Goal: Task Accomplishment & Management: Use online tool/utility

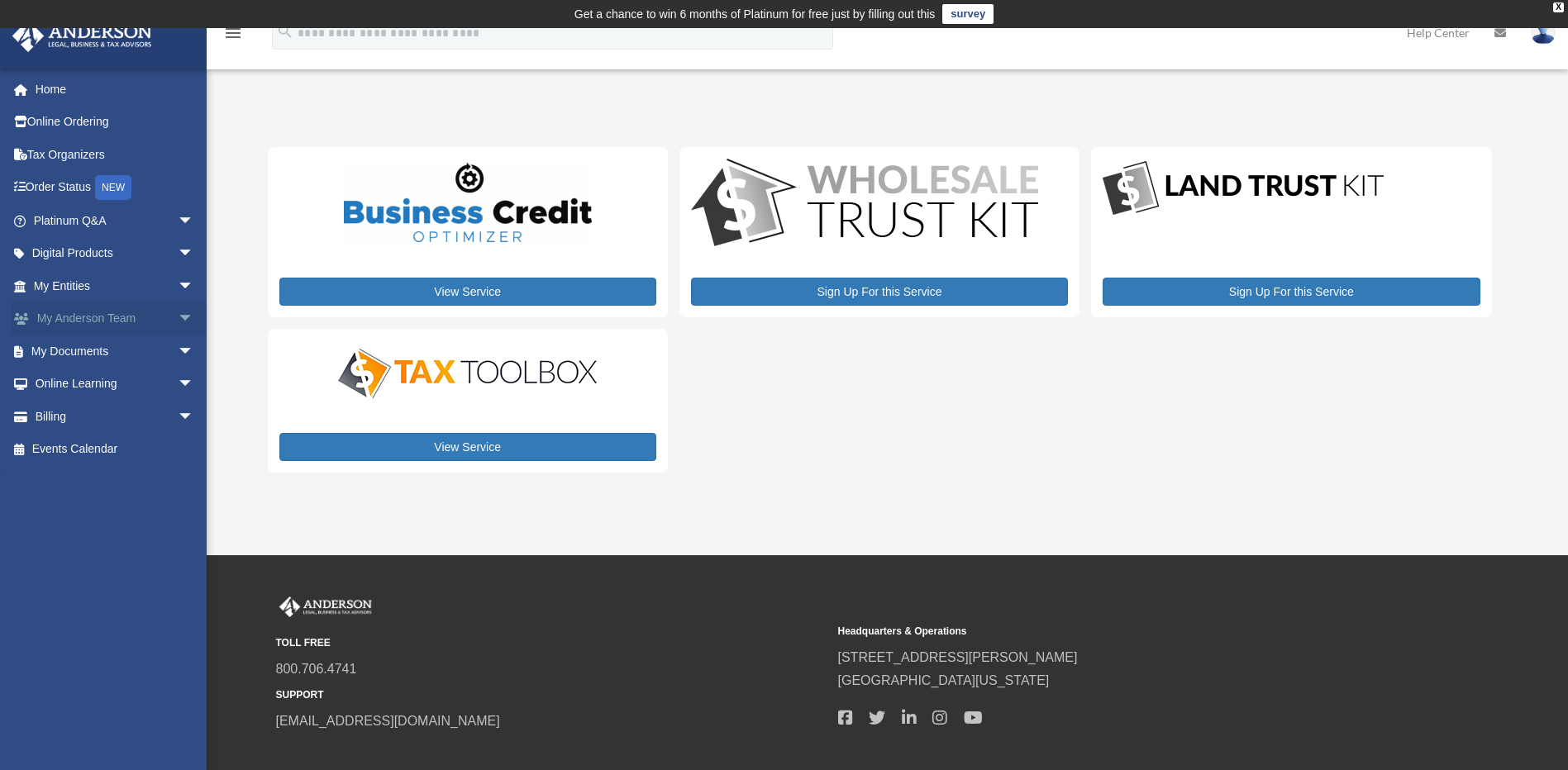
click at [177, 329] on span "arrow_drop_down" at bounding box center [193, 320] width 33 height 34
click at [100, 457] on link "My Documents arrow_drop_down" at bounding box center [116, 449] width 208 height 33
click at [177, 457] on span "arrow_drop_down" at bounding box center [193, 450] width 33 height 34
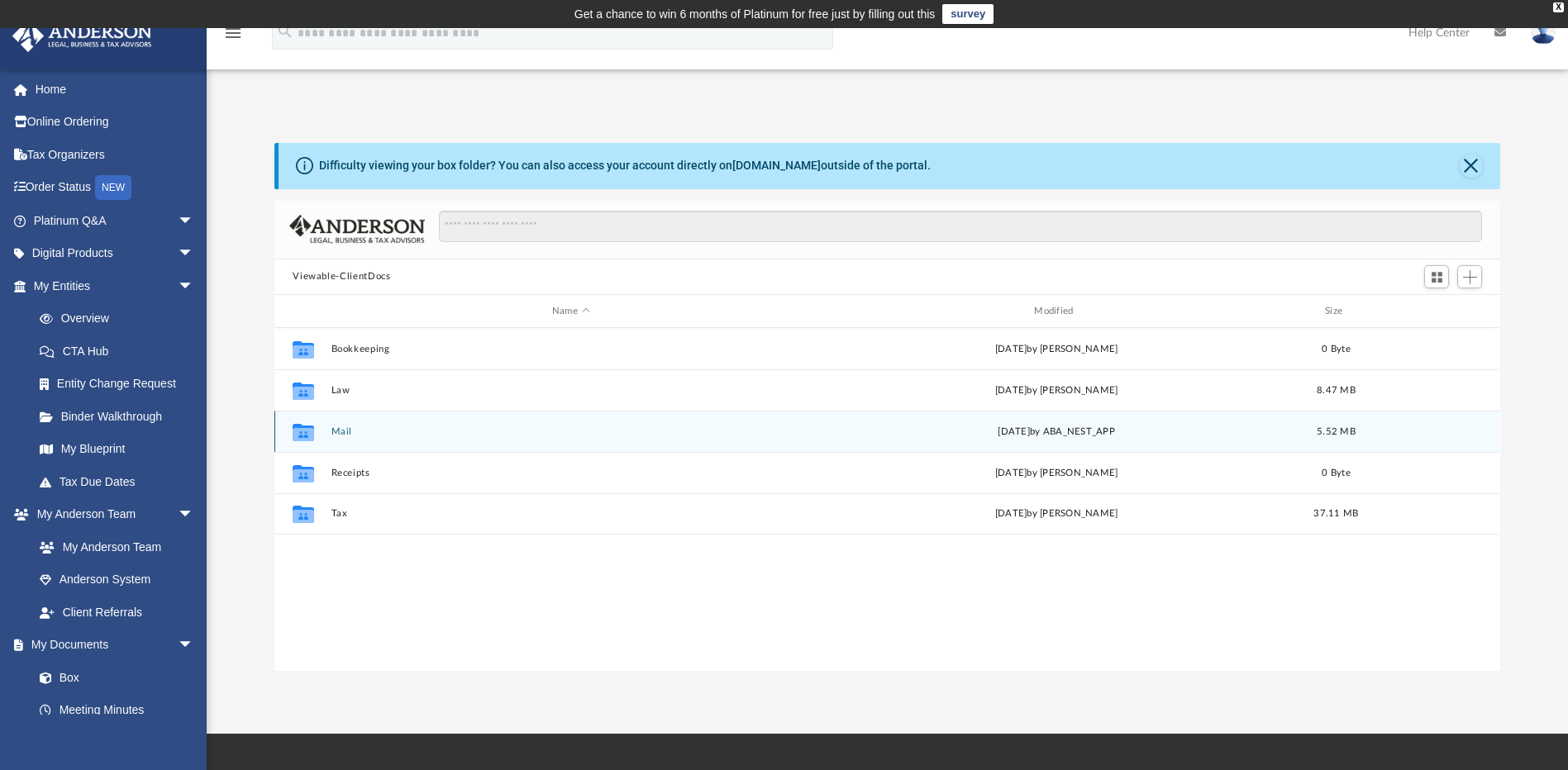
scroll to position [364, 1213]
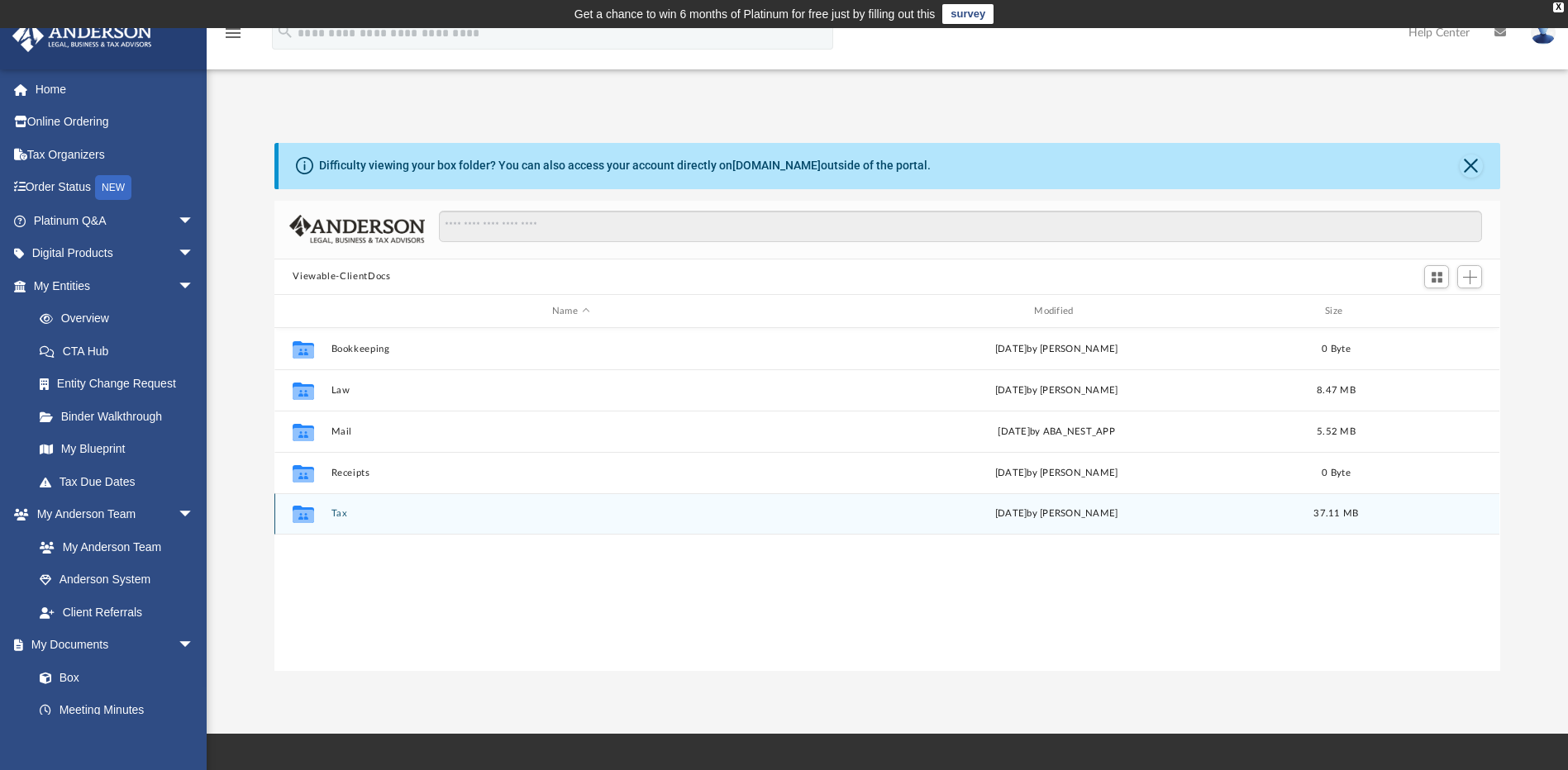
click at [338, 515] on button "Tax" at bounding box center [570, 515] width 479 height 11
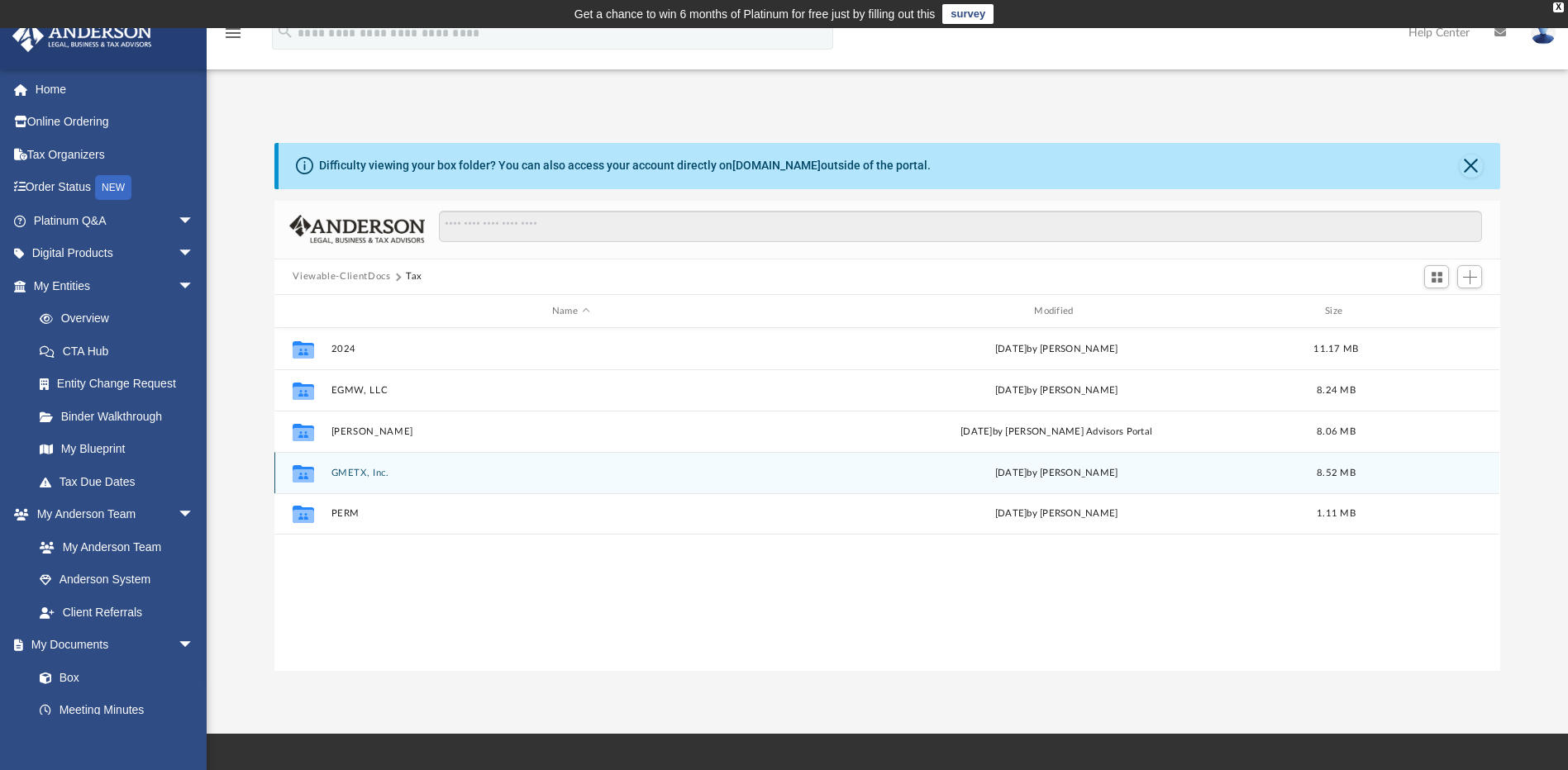
click at [365, 480] on div "Collaborated Folder GMETX, Inc. [DATE] by [PERSON_NAME] 8.52 MB" at bounding box center [887, 473] width 1225 height 41
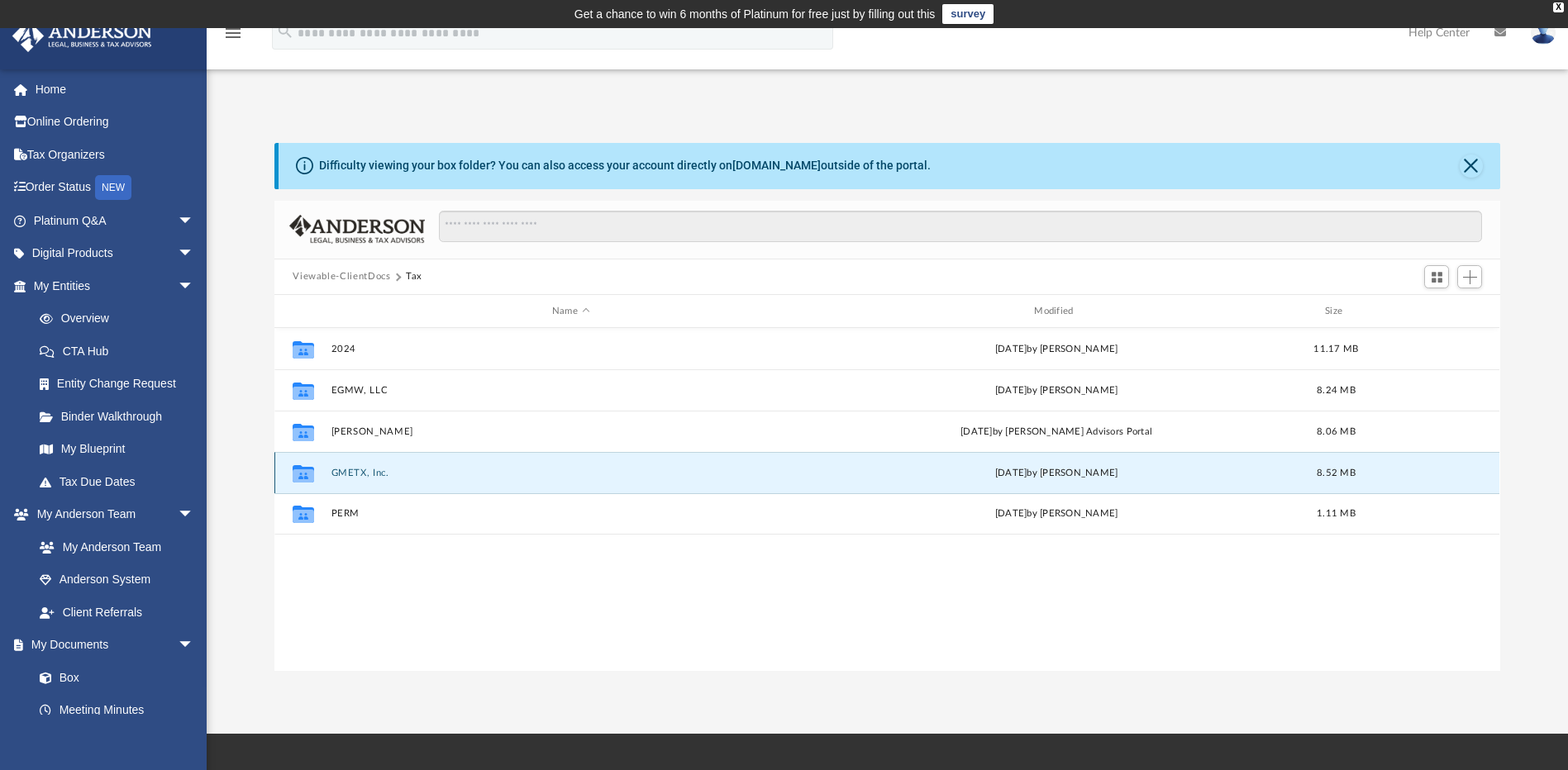
click at [348, 474] on button "GMETX, Inc." at bounding box center [570, 474] width 479 height 11
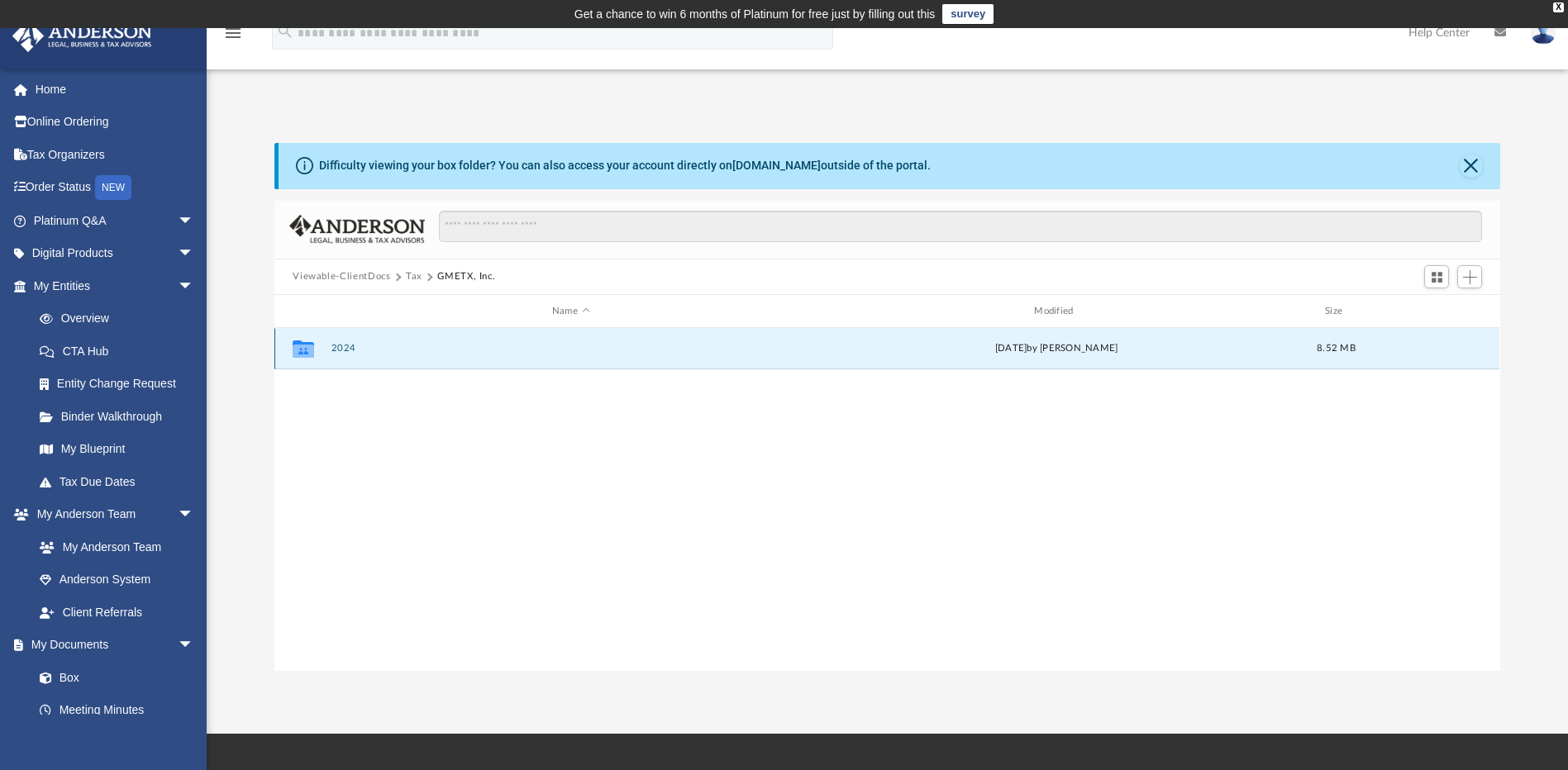
click at [347, 349] on button "2024" at bounding box center [570, 349] width 479 height 11
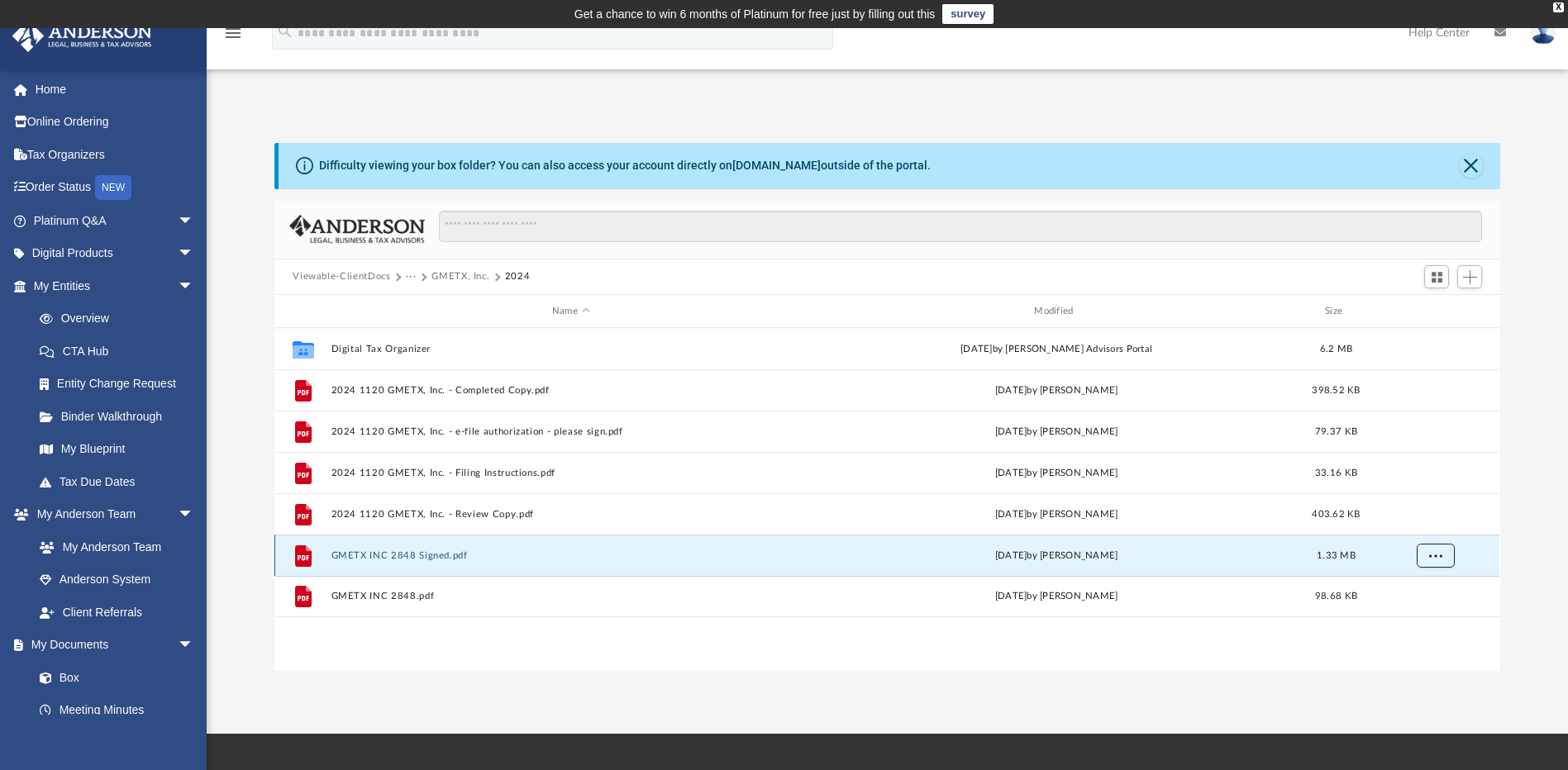
click at [1433, 555] on span "More options" at bounding box center [1435, 556] width 13 height 9
drag, startPoint x: 942, startPoint y: 553, endPoint x: 1469, endPoint y: 278, distance: 594.4
click at [1469, 278] on span "Add" at bounding box center [1470, 278] width 14 height 14
click at [1444, 309] on li "Upload" at bounding box center [1446, 310] width 53 height 17
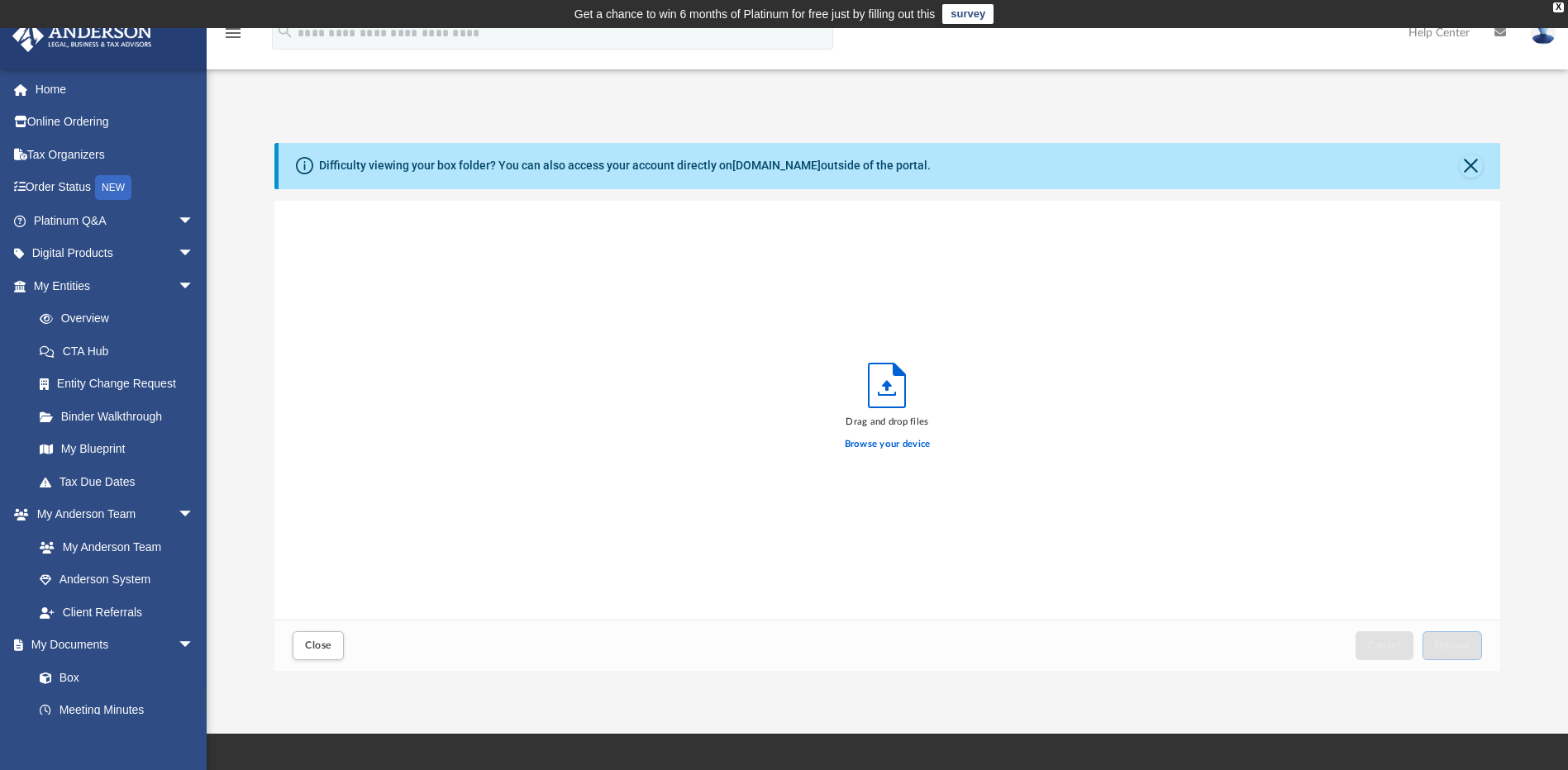
scroll to position [406, 1213]
click at [1459, 646] on span "Upload" at bounding box center [1452, 645] width 35 height 10
click at [308, 640] on span "Close" at bounding box center [319, 645] width 27 height 10
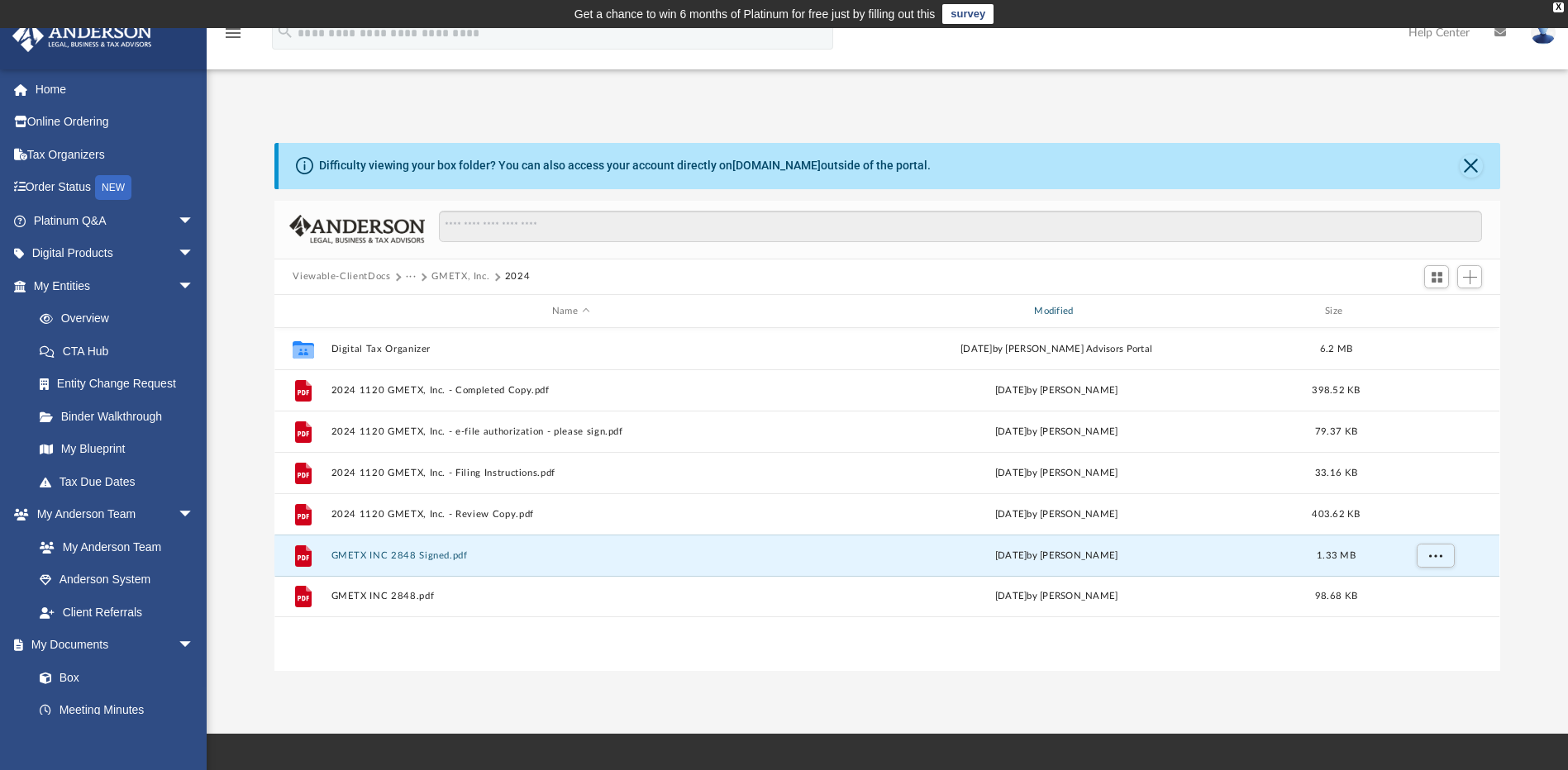
click at [1096, 314] on div "Modified" at bounding box center [1056, 312] width 479 height 15
click at [1075, 308] on div "Modified" at bounding box center [1056, 312] width 479 height 15
